Goal: Information Seeking & Learning: Learn about a topic

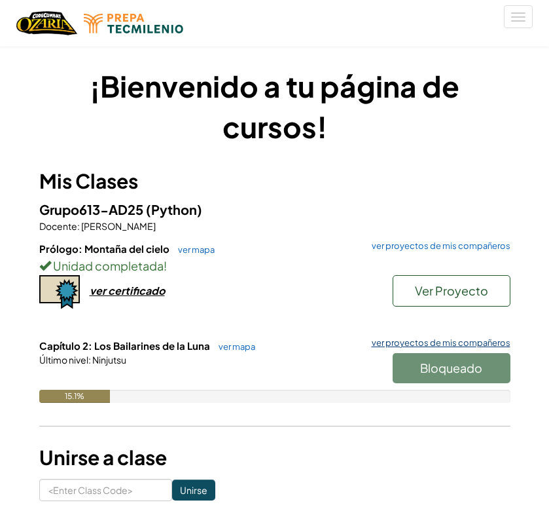
click at [427, 346] on link "ver proyectos de mis compañeros" at bounding box center [437, 343] width 145 height 9
click at [225, 343] on link "ver mapa" at bounding box center [233, 346] width 43 height 10
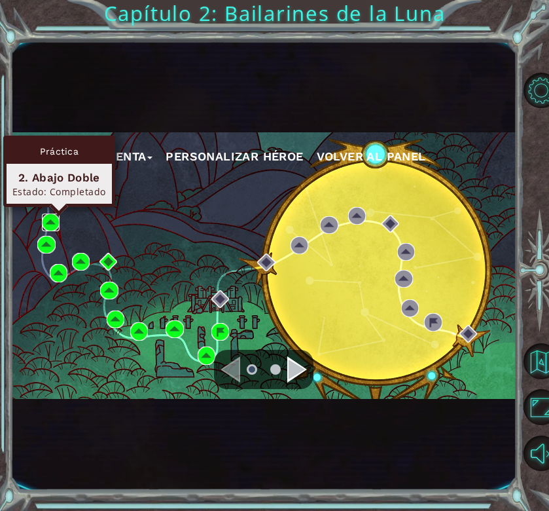
click at [48, 222] on img at bounding box center [51, 222] width 18 height 18
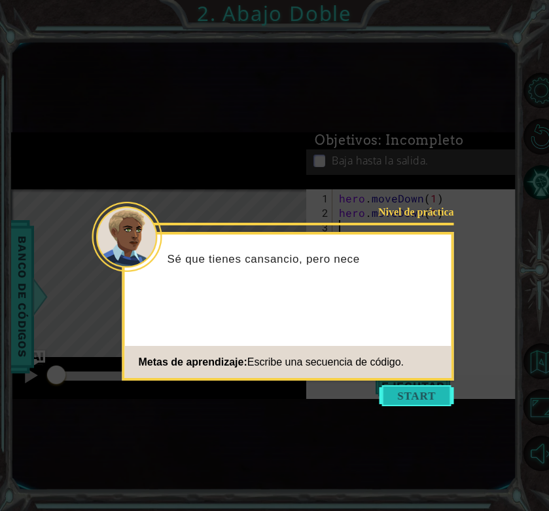
click at [407, 395] on button "Start" at bounding box center [417, 395] width 75 height 21
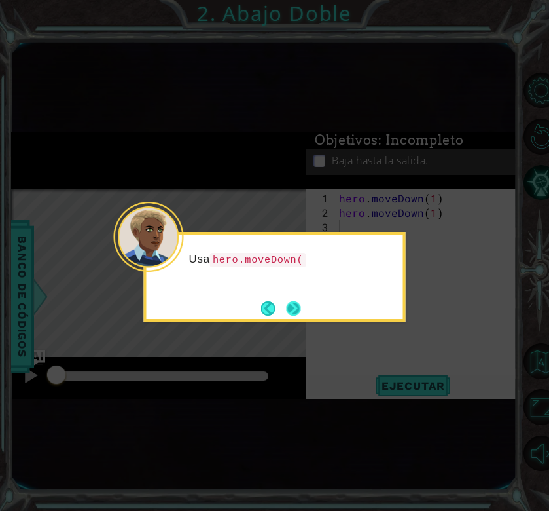
click at [297, 302] on button "Next" at bounding box center [294, 308] width 16 height 16
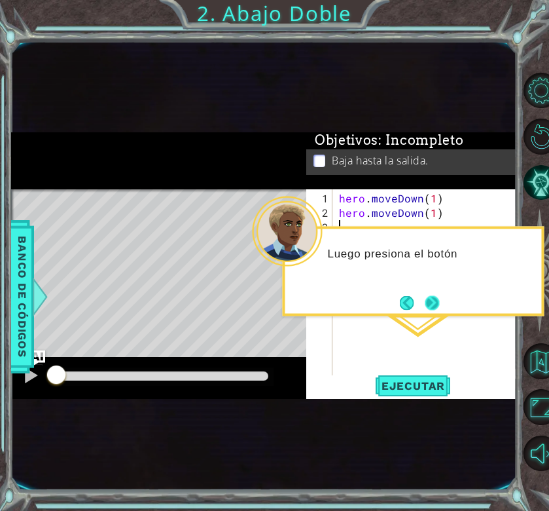
click at [437, 299] on button "Next" at bounding box center [432, 303] width 16 height 16
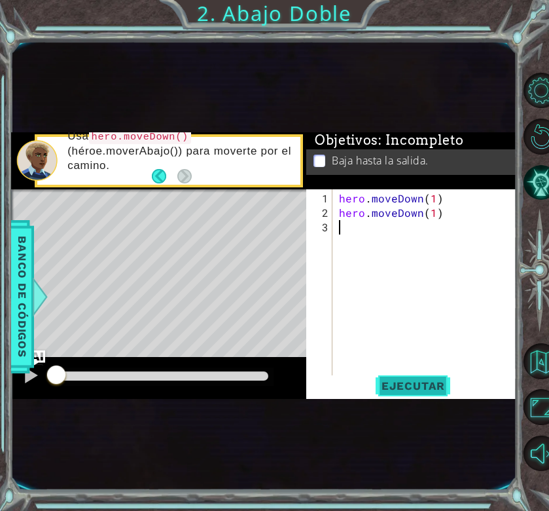
click at [405, 388] on span "Ejecutar" at bounding box center [414, 385] width 90 height 13
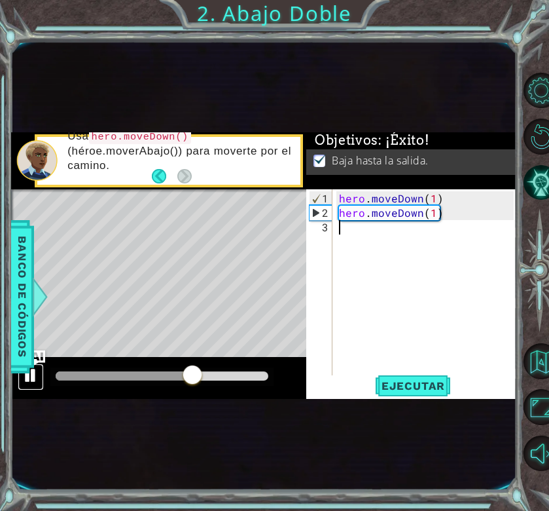
click at [36, 373] on div at bounding box center [30, 375] width 17 height 17
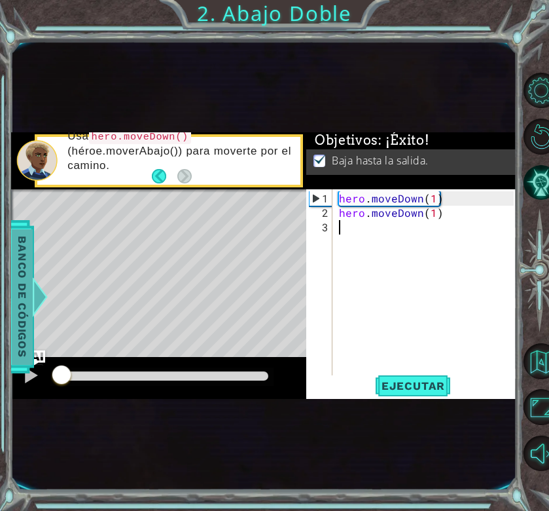
drag, startPoint x: 211, startPoint y: 376, endPoint x: 12, endPoint y: 369, distance: 199.2
click at [12, 370] on div "methods hero moveDown(steps) Banco de códigos Usa hero.moveDown() (héroe.moverA…" at bounding box center [264, 265] width 506 height 267
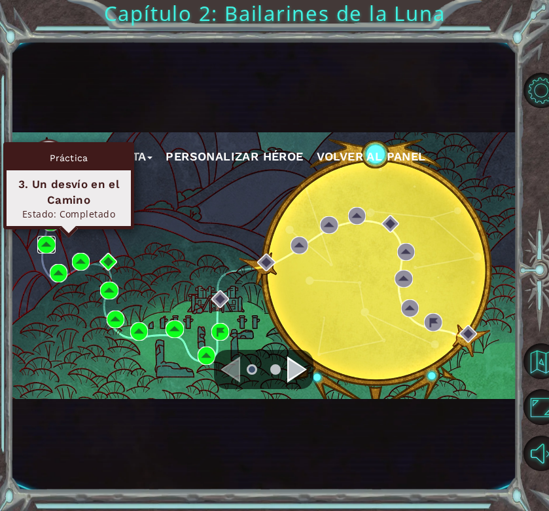
click at [44, 244] on img at bounding box center [46, 245] width 18 height 18
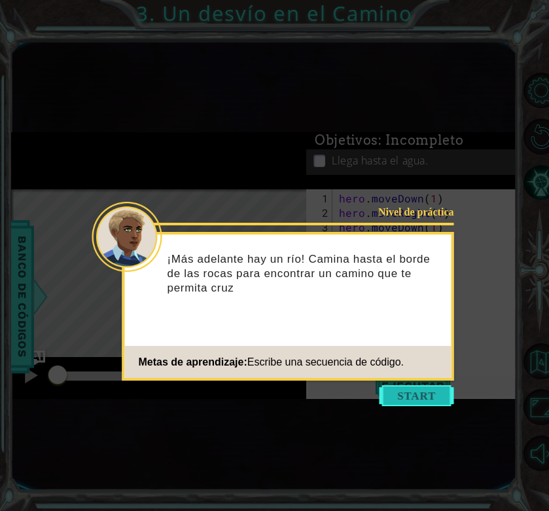
click at [417, 400] on button "Start" at bounding box center [417, 395] width 75 height 21
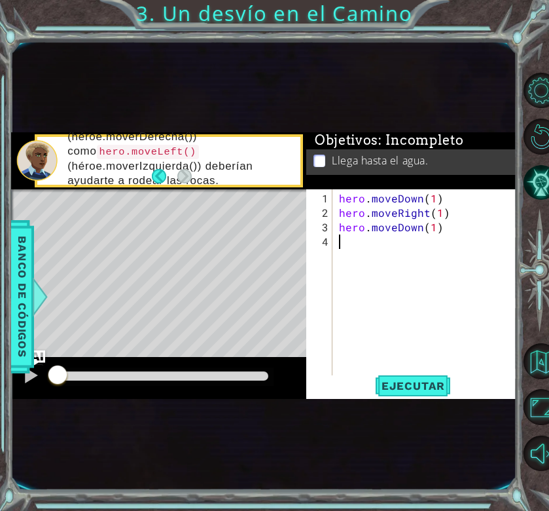
drag, startPoint x: 62, startPoint y: 376, endPoint x: 0, endPoint y: 366, distance: 62.3
click at [0, 366] on div "1 ההההההההההההההההההההההההההההההההההההההההההההההההההההההההההההההההההההההההההההה…" at bounding box center [274, 255] width 549 height 511
click at [30, 380] on div at bounding box center [30, 375] width 17 height 17
drag, startPoint x: 64, startPoint y: 375, endPoint x: 0, endPoint y: 397, distance: 67.7
click at [0, 397] on div "1 ההההההההההההההההההההההההההההההההההההההההההההההההההההההההההההההההההההההההההההה…" at bounding box center [274, 255] width 549 height 511
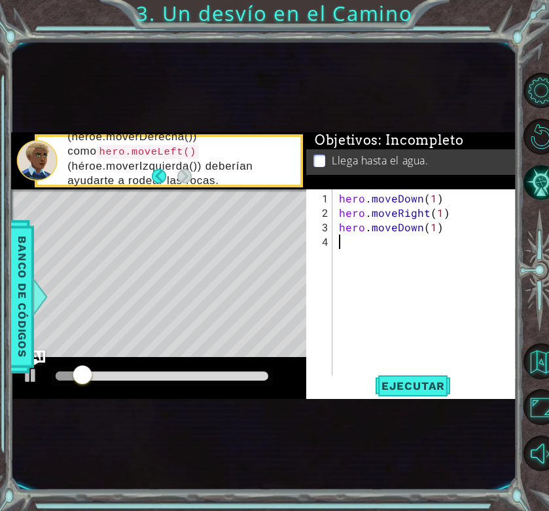
click at [414, 370] on div "hero . moveDown ( 1 ) hero . moveRight ( 1 ) hero . moveDown ( 1 )" at bounding box center [429, 299] width 185 height 216
click at [404, 384] on span "Ejecutar" at bounding box center [414, 385] width 90 height 13
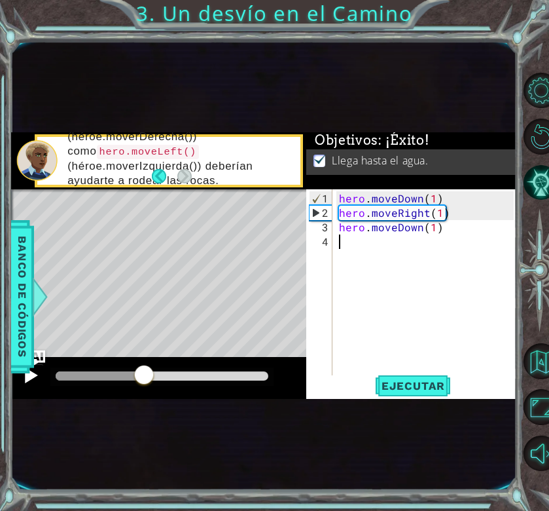
drag, startPoint x: 101, startPoint y: 385, endPoint x: 24, endPoint y: 383, distance: 77.3
click at [24, 383] on div at bounding box center [158, 378] width 295 height 42
click at [25, 377] on div at bounding box center [30, 375] width 17 height 17
click at [434, 198] on div "hero . moveDown ( 1 ) hero . moveRight ( 1 ) hero . moveDown ( 1 )" at bounding box center [429, 299] width 185 height 216
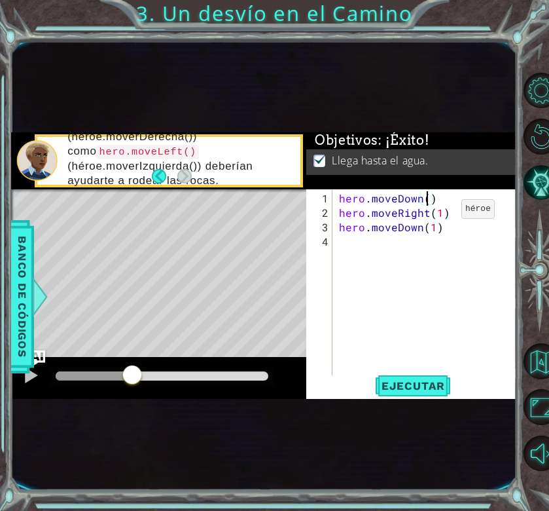
click at [439, 214] on div "hero . moveDown ( ) hero . moveRight ( 1 ) hero . moveDown ( 1 )" at bounding box center [429, 299] width 185 height 216
click at [434, 231] on div "hero . moveDown ( ) hero . moveRight ( ) hero . moveDown ( 1 )" at bounding box center [429, 299] width 185 height 216
type textarea "hero.moveDown()"
click at [402, 382] on span "Ejecutar" at bounding box center [414, 385] width 90 height 13
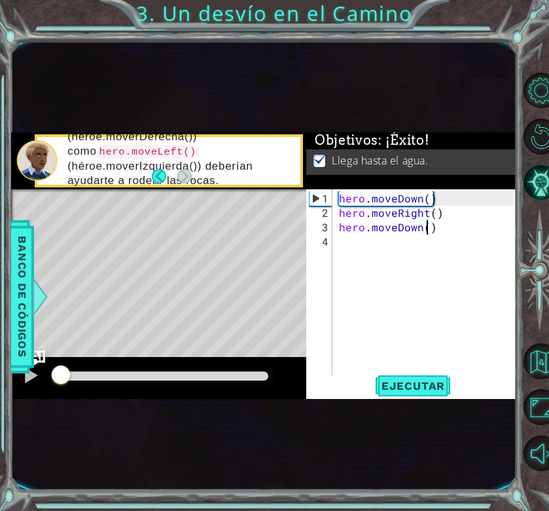
drag, startPoint x: 117, startPoint y: 373, endPoint x: 0, endPoint y: 402, distance: 120.7
click at [0, 402] on div "1 ההההההההההההההההההההההההההההההההההההההההההההההההההההההההההההההההההההההההההההה…" at bounding box center [274, 255] width 549 height 511
click at [28, 382] on div at bounding box center [30, 375] width 17 height 17
drag, startPoint x: 105, startPoint y: 380, endPoint x: 38, endPoint y: 381, distance: 66.8
click at [39, 380] on div at bounding box center [158, 378] width 295 height 42
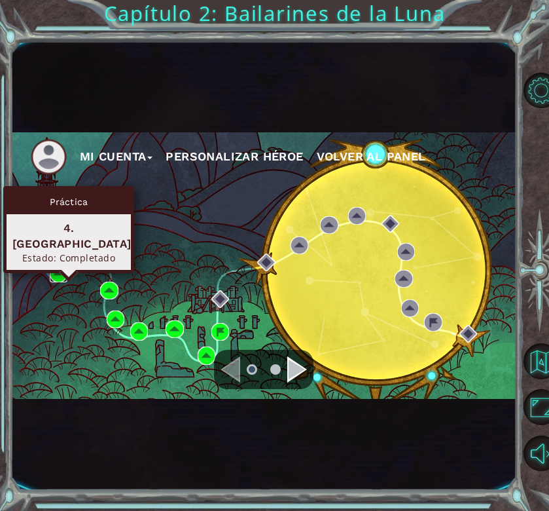
click at [56, 270] on img at bounding box center [59, 273] width 18 height 18
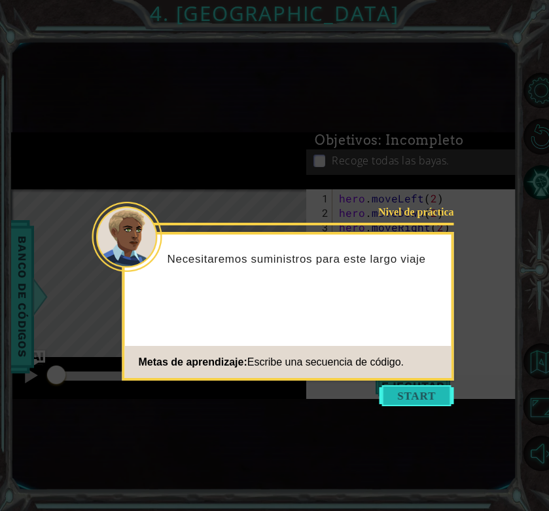
click at [399, 398] on button "Start" at bounding box center [417, 395] width 75 height 21
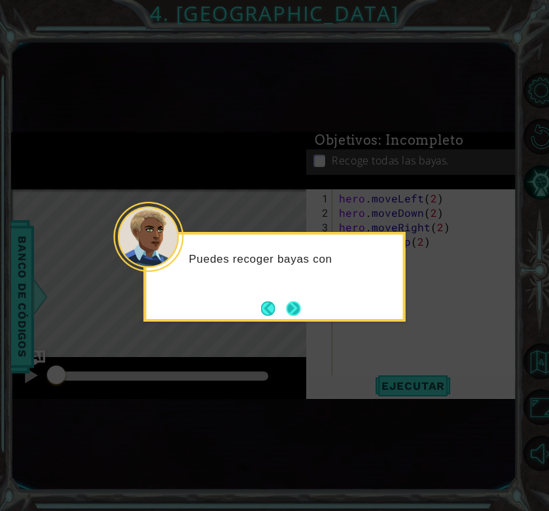
click at [292, 308] on button "Next" at bounding box center [294, 309] width 16 height 16
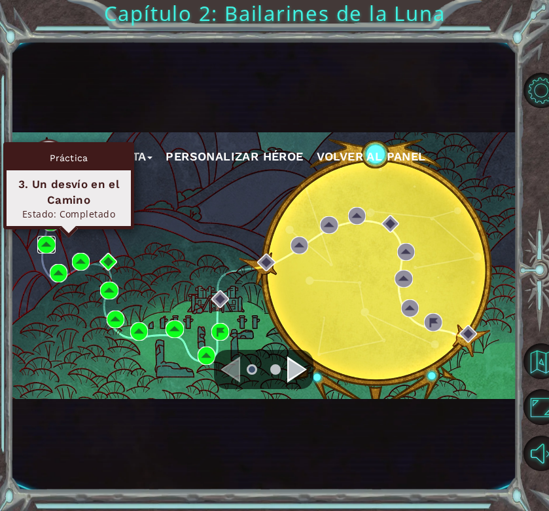
click at [43, 244] on img at bounding box center [46, 245] width 18 height 18
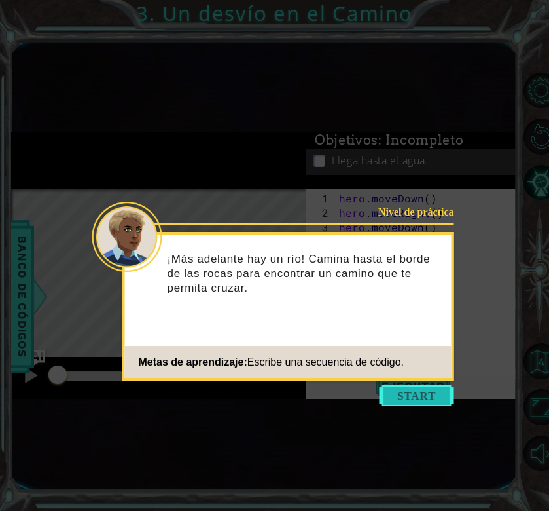
click at [403, 396] on button "Start" at bounding box center [417, 395] width 75 height 21
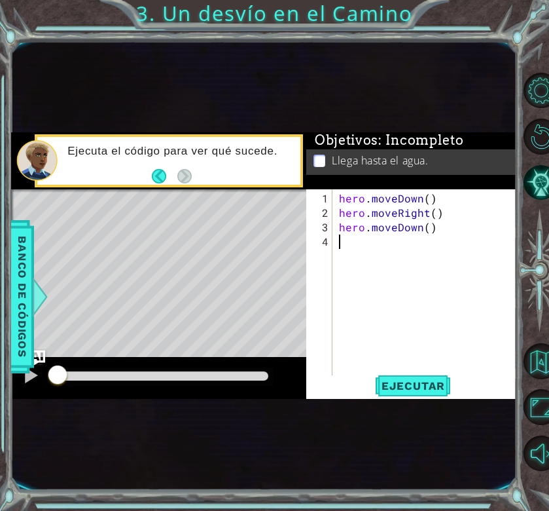
click at [403, 396] on button "Ejecutar" at bounding box center [414, 385] width 90 height 21
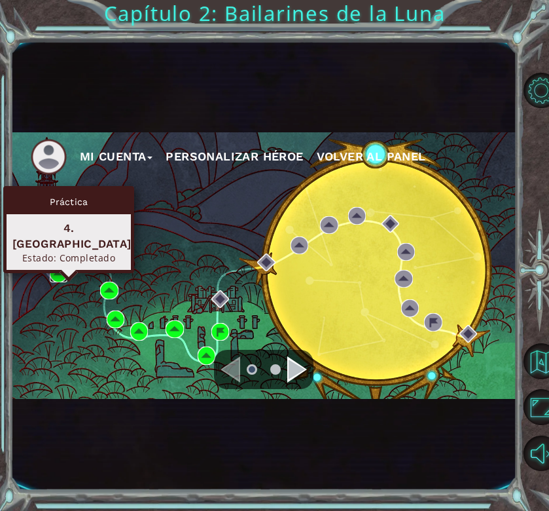
click at [60, 267] on img at bounding box center [59, 273] width 18 height 18
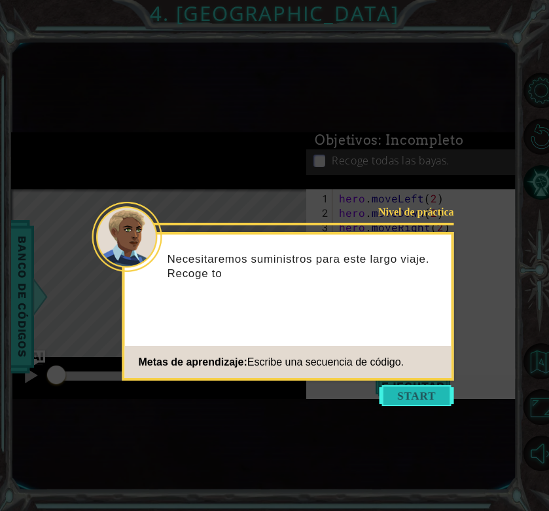
click at [418, 405] on button "Start" at bounding box center [417, 395] width 75 height 21
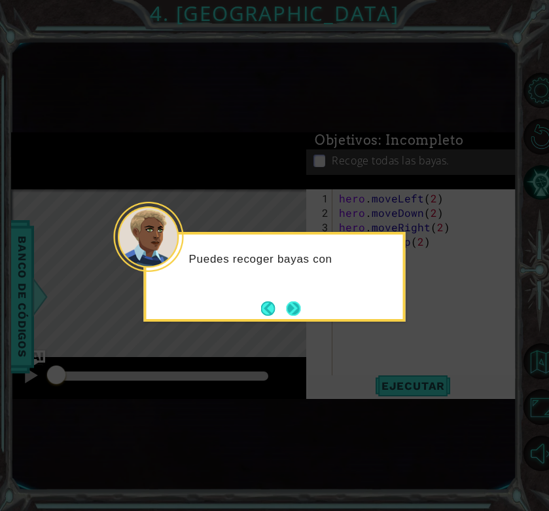
click at [298, 308] on button "Next" at bounding box center [294, 308] width 18 height 18
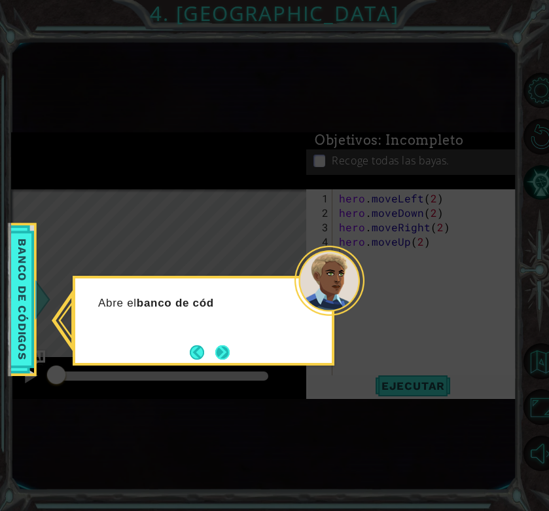
click at [227, 344] on button "Next" at bounding box center [222, 351] width 15 height 15
click at [227, 344] on button "Next" at bounding box center [222, 352] width 16 height 16
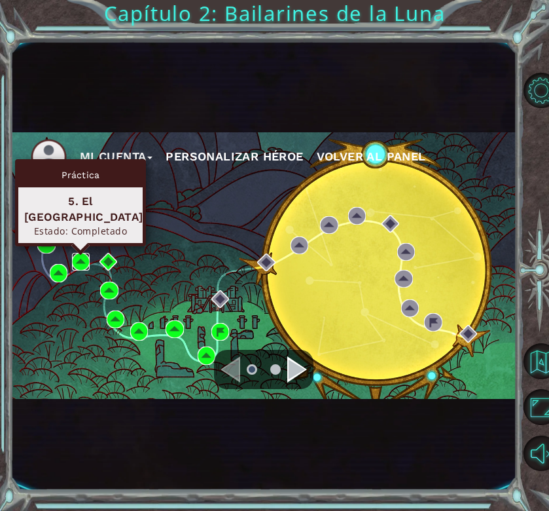
click at [79, 259] on img at bounding box center [81, 262] width 18 height 18
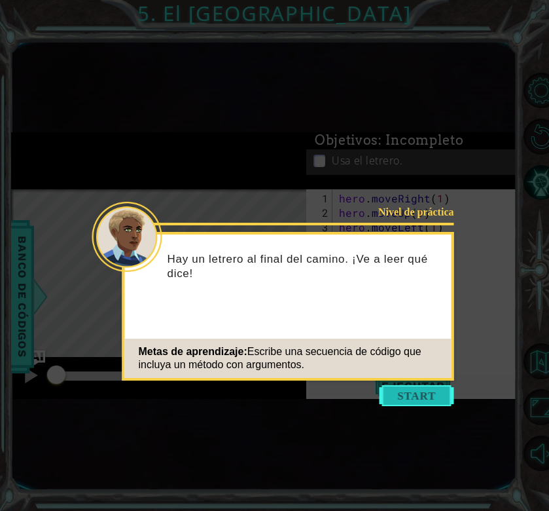
click at [422, 399] on button "Start" at bounding box center [417, 395] width 75 height 21
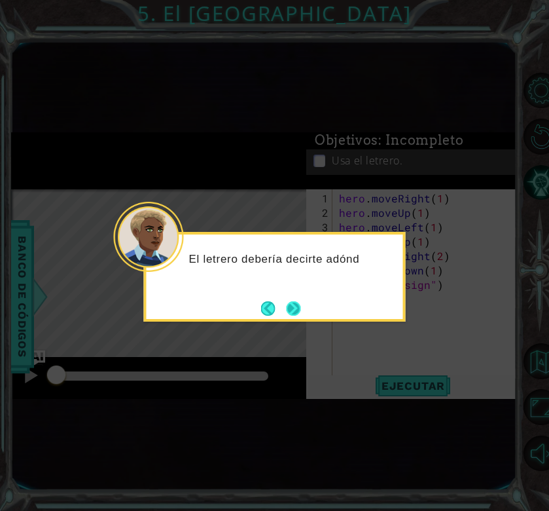
click at [301, 303] on button "Next" at bounding box center [293, 308] width 15 height 15
click at [289, 300] on button "Next" at bounding box center [294, 308] width 16 height 16
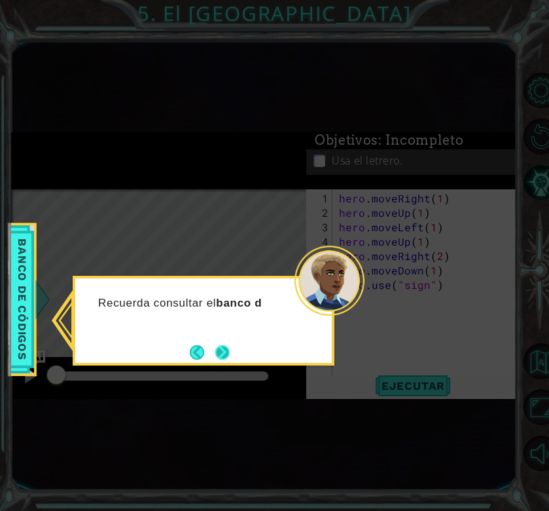
click at [215, 358] on button "Next" at bounding box center [222, 352] width 17 height 17
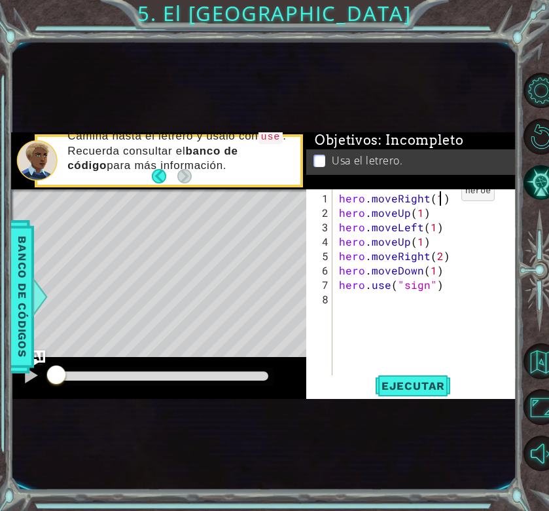
click at [439, 196] on div "hero . moveRight ( 1 ) hero . moveUp ( 1 ) hero . moveLeft ( 1 ) hero . moveUp …" at bounding box center [429, 299] width 185 height 216
click at [422, 213] on div "hero . moveRight ( ) hero . moveUp ( 1 ) hero . moveLeft ( 1 ) hero . moveUp ( …" at bounding box center [429, 299] width 185 height 216
click at [433, 228] on div "hero . moveRight ( ) hero . moveUp ( ) hero . moveLeft ( 1 ) hero . moveUp ( 1 …" at bounding box center [429, 299] width 185 height 216
click at [422, 241] on div "hero . moveRight ( ) hero . moveUp ( ) hero . moveLeft ( ) hero . moveUp ( 1 ) …" at bounding box center [429, 299] width 185 height 216
click at [433, 273] on div "hero . moveRight ( ) hero . moveUp ( ) hero . moveLeft ( ) hero . moveUp ( ) he…" at bounding box center [429, 299] width 185 height 216
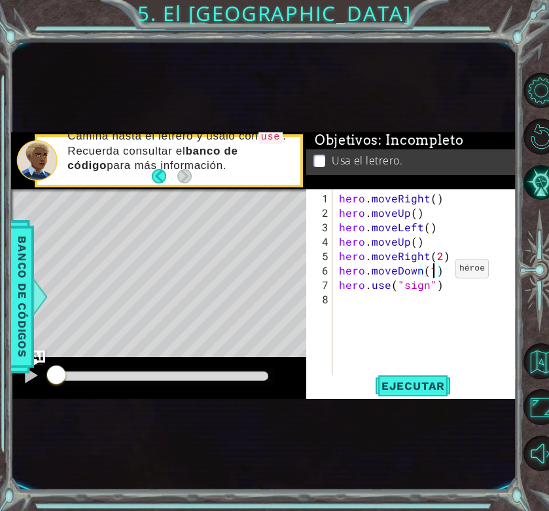
type textarea "hero.moveDown()"
click at [418, 386] on span "Ejecutar" at bounding box center [414, 385] width 90 height 13
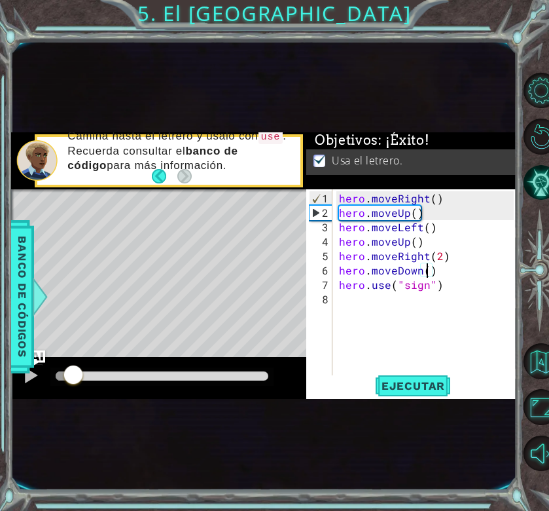
drag, startPoint x: 80, startPoint y: 371, endPoint x: 57, endPoint y: 360, distance: 25.5
click at [57, 361] on div at bounding box center [158, 378] width 295 height 42
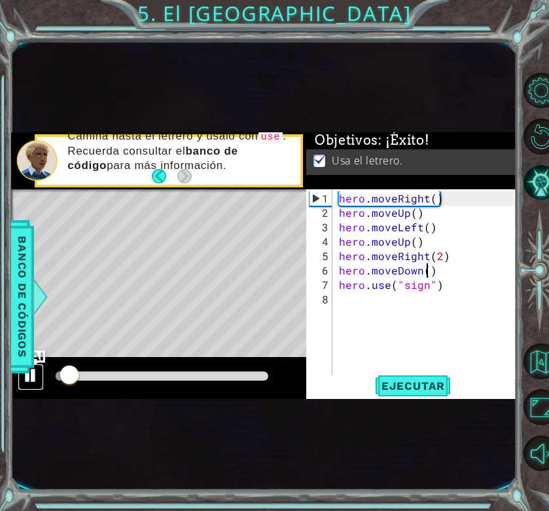
click at [31, 375] on div at bounding box center [30, 375] width 17 height 17
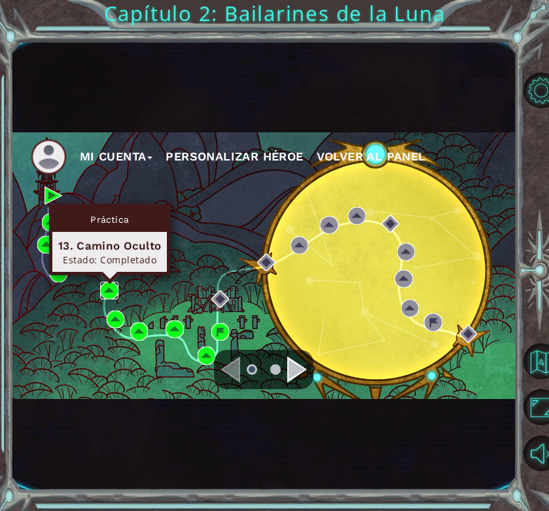
click at [111, 289] on img at bounding box center [109, 291] width 18 height 18
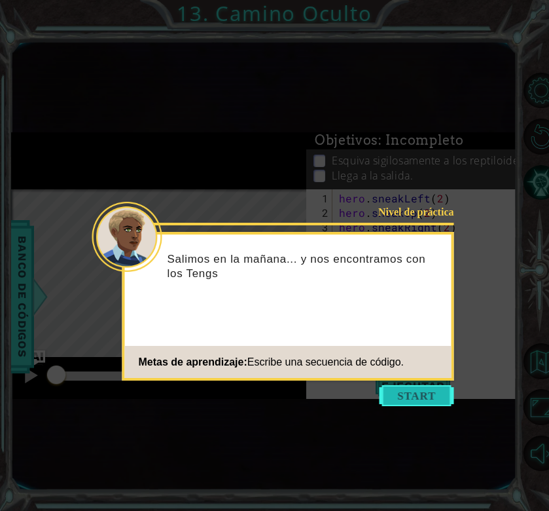
click at [417, 394] on button "Start" at bounding box center [417, 395] width 75 height 21
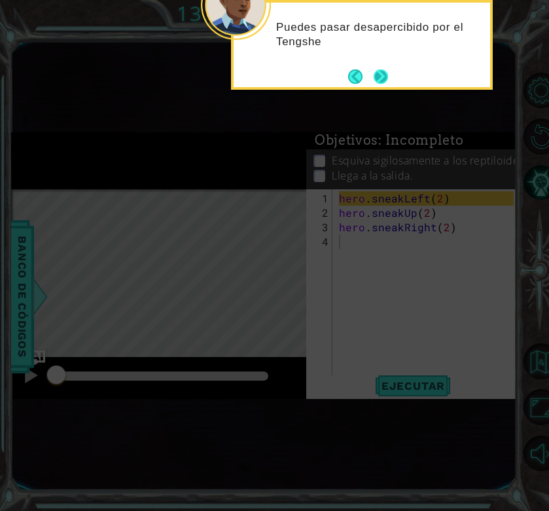
click at [380, 75] on button "Next" at bounding box center [380, 76] width 15 height 15
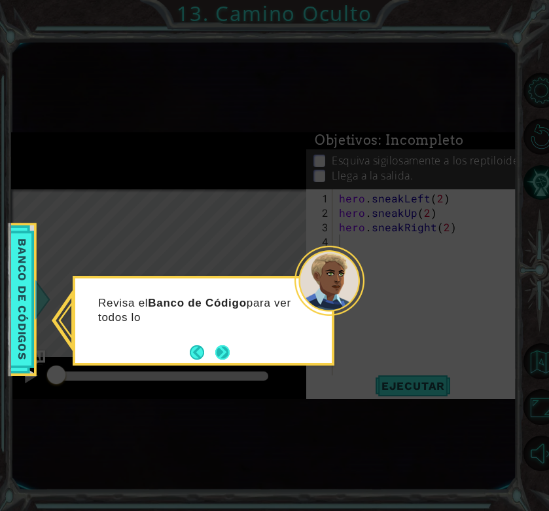
click at [215, 357] on button "Next" at bounding box center [223, 352] width 16 height 16
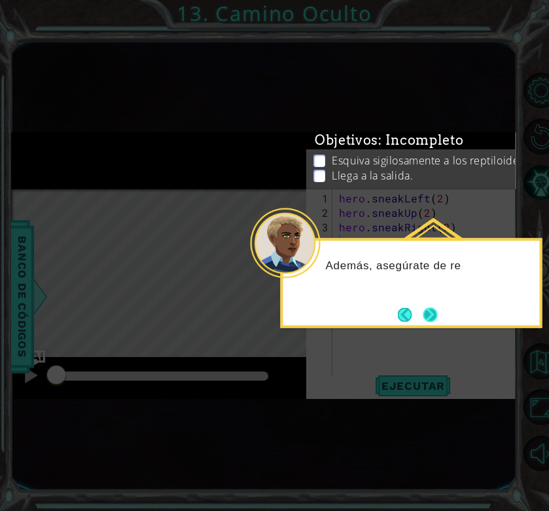
click at [426, 311] on button "Next" at bounding box center [431, 314] width 16 height 16
